Goal: Find contact information: Find contact information

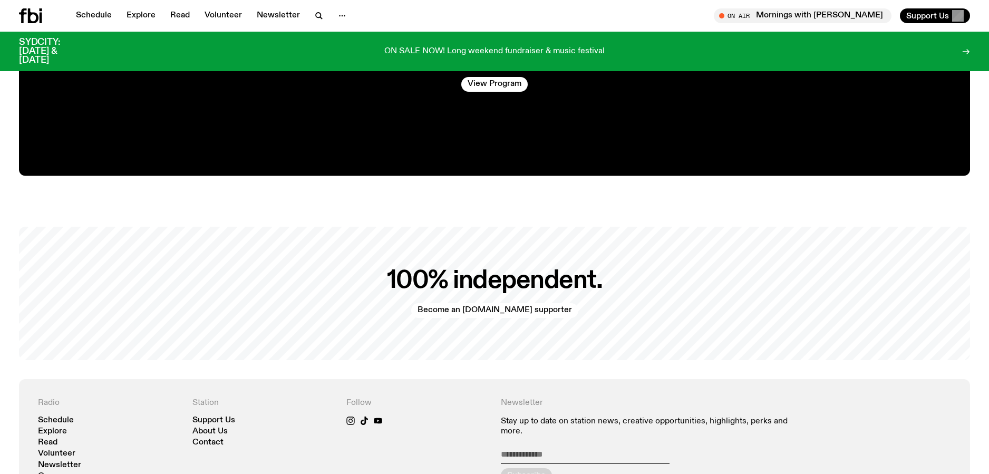
scroll to position [2474, 0]
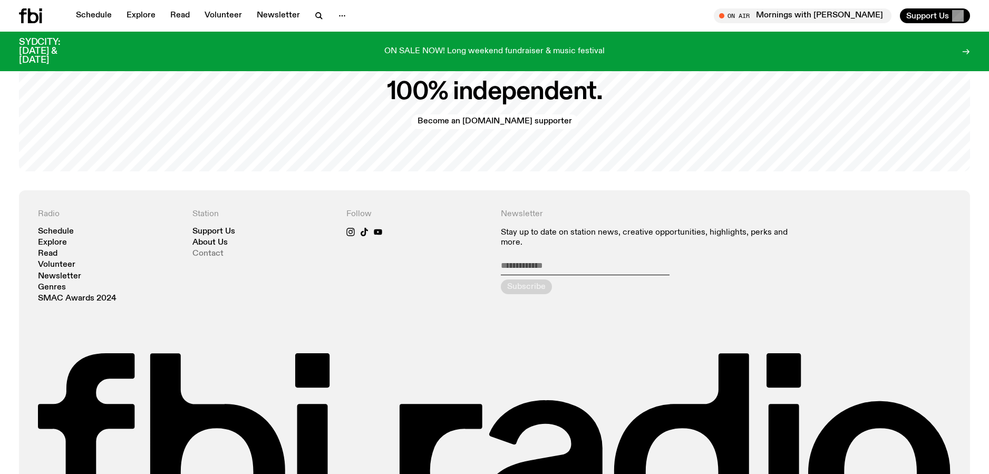
click at [212, 250] on link "Contact" at bounding box center [207, 254] width 31 height 8
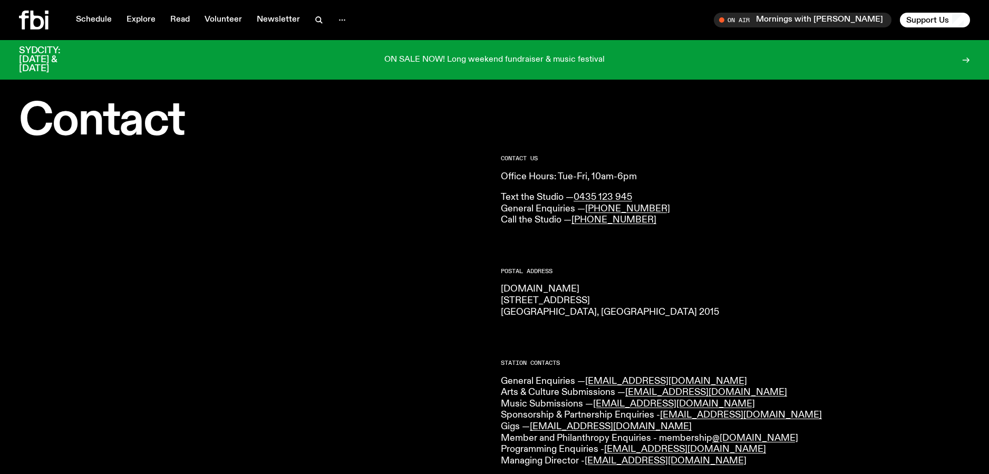
click at [689, 283] on div "Postal Address [DOMAIN_NAME] [STREET_ADDRESS] 2015" at bounding box center [735, 293] width 469 height 50
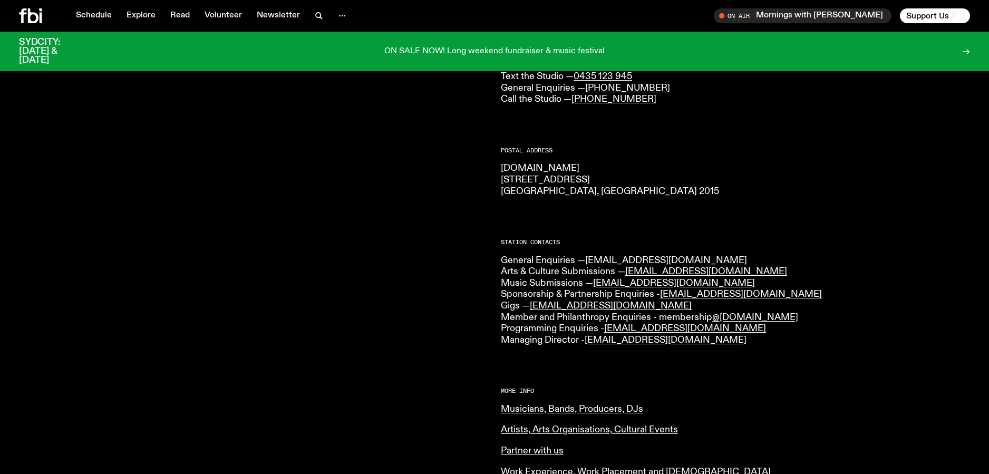
scroll to position [119, 0]
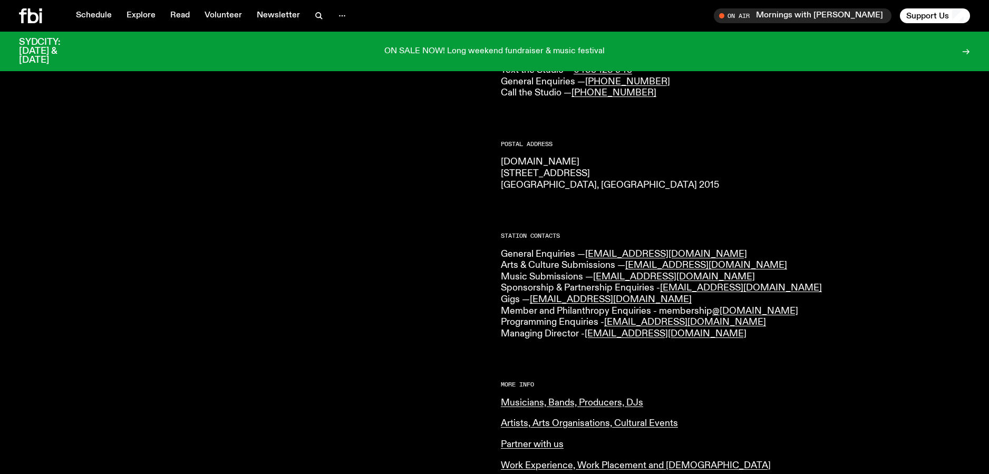
click at [755, 327] on p "General Enquiries — [EMAIL_ADDRESS][DOMAIN_NAME] Arts & Culture Submissions — […" at bounding box center [735, 294] width 469 height 91
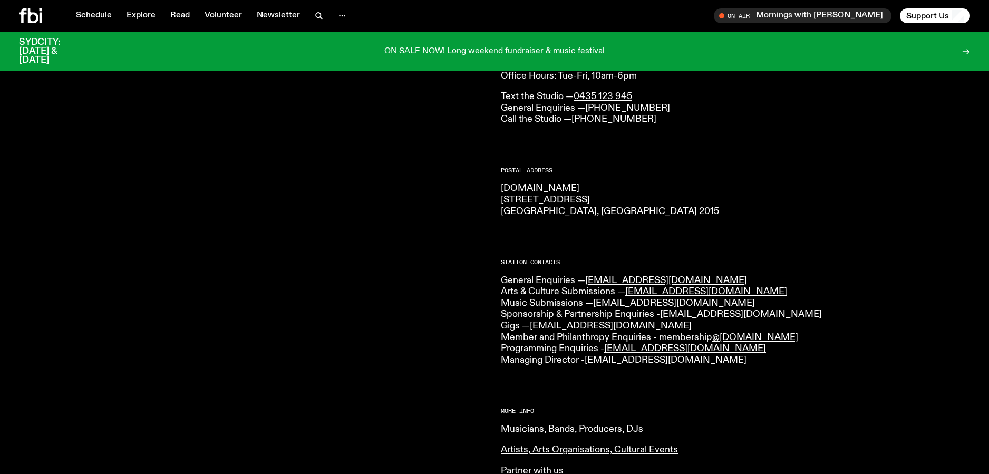
scroll to position [92, 0]
click at [79, 15] on link "Schedule" at bounding box center [94, 15] width 49 height 15
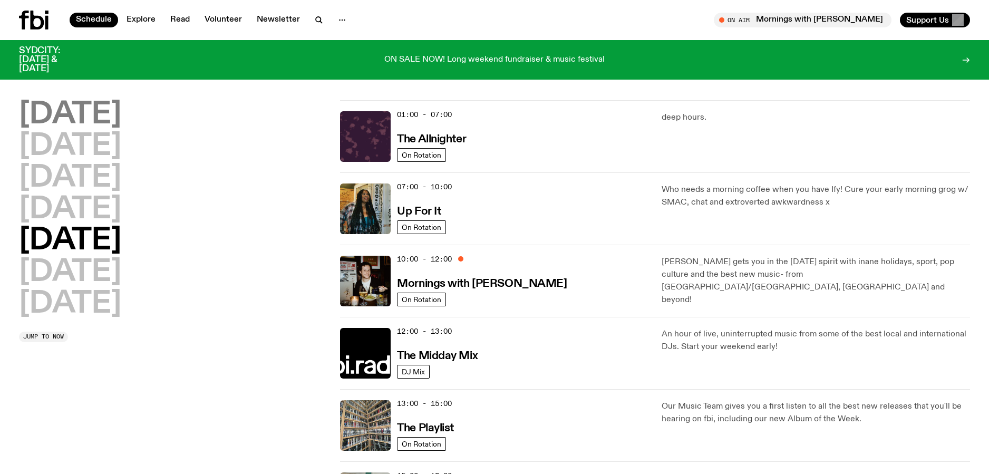
click at [83, 108] on h2 "[DATE]" at bounding box center [70, 115] width 102 height 30
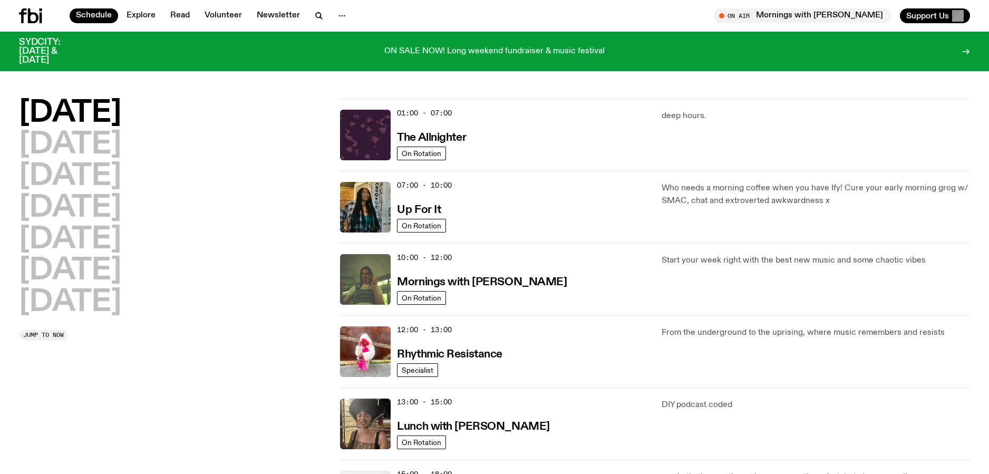
scroll to position [30, 0]
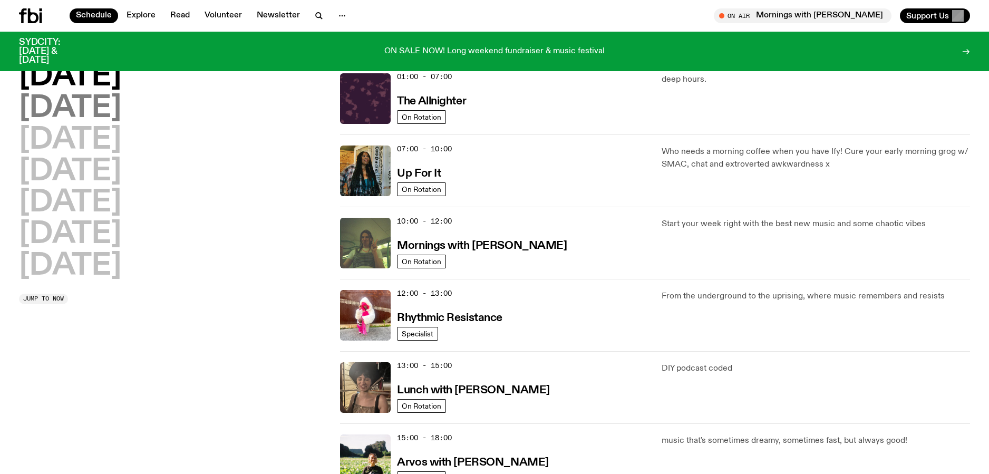
click at [94, 107] on h2 "[DATE]" at bounding box center [70, 109] width 102 height 30
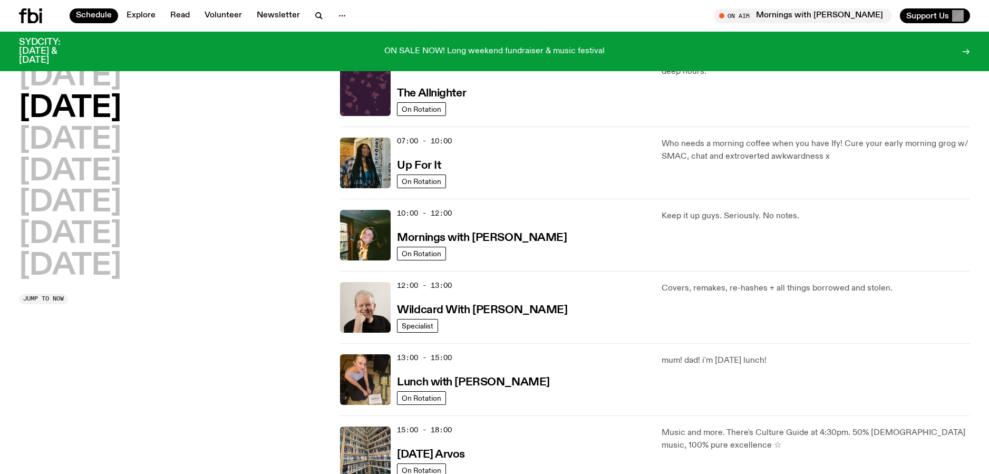
scroll to position [38, 0]
click at [121, 142] on h2 "[DATE]" at bounding box center [70, 141] width 102 height 30
